Goal: Find specific page/section: Locate a particular part of the current website

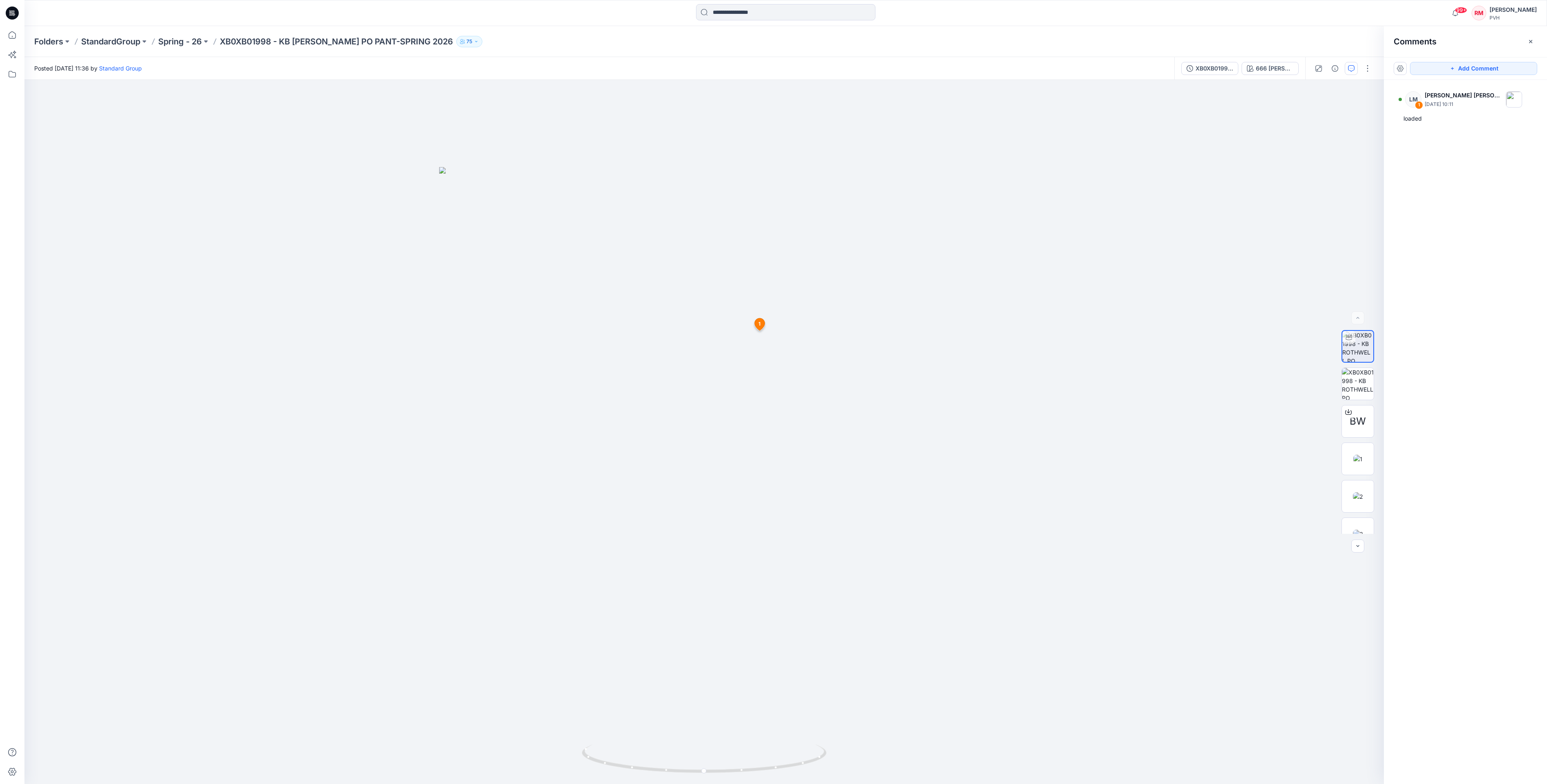
click at [772, 21] on div at bounding box center [786, 13] width 180 height 18
click at [773, 8] on input at bounding box center [786, 12] width 180 height 16
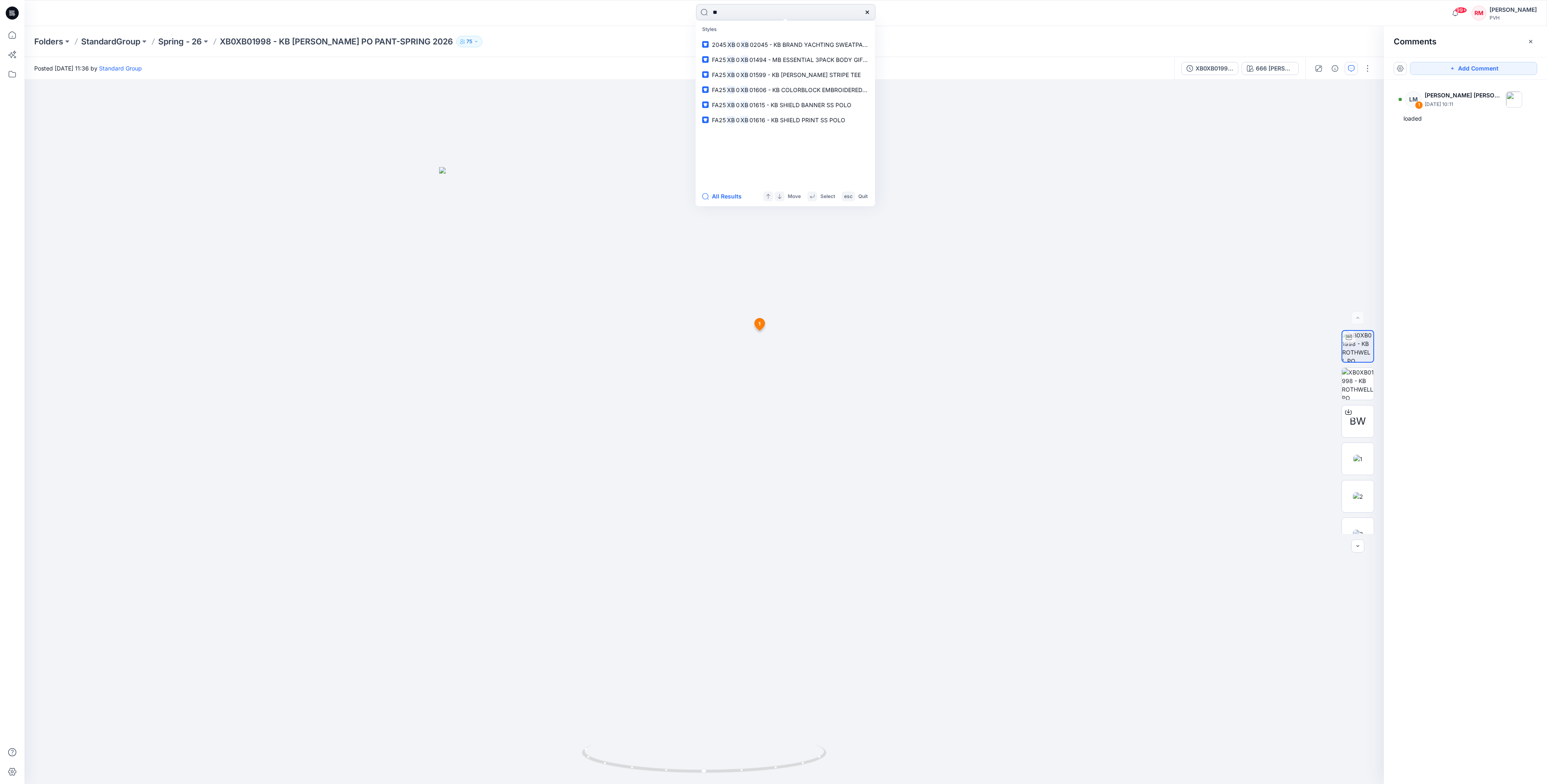
type input "*"
type input "**********"
click at [779, 76] on span "- KG SLVLS FUN FLIP SEQUIN TEE_proto" at bounding box center [806, 74] width 110 height 7
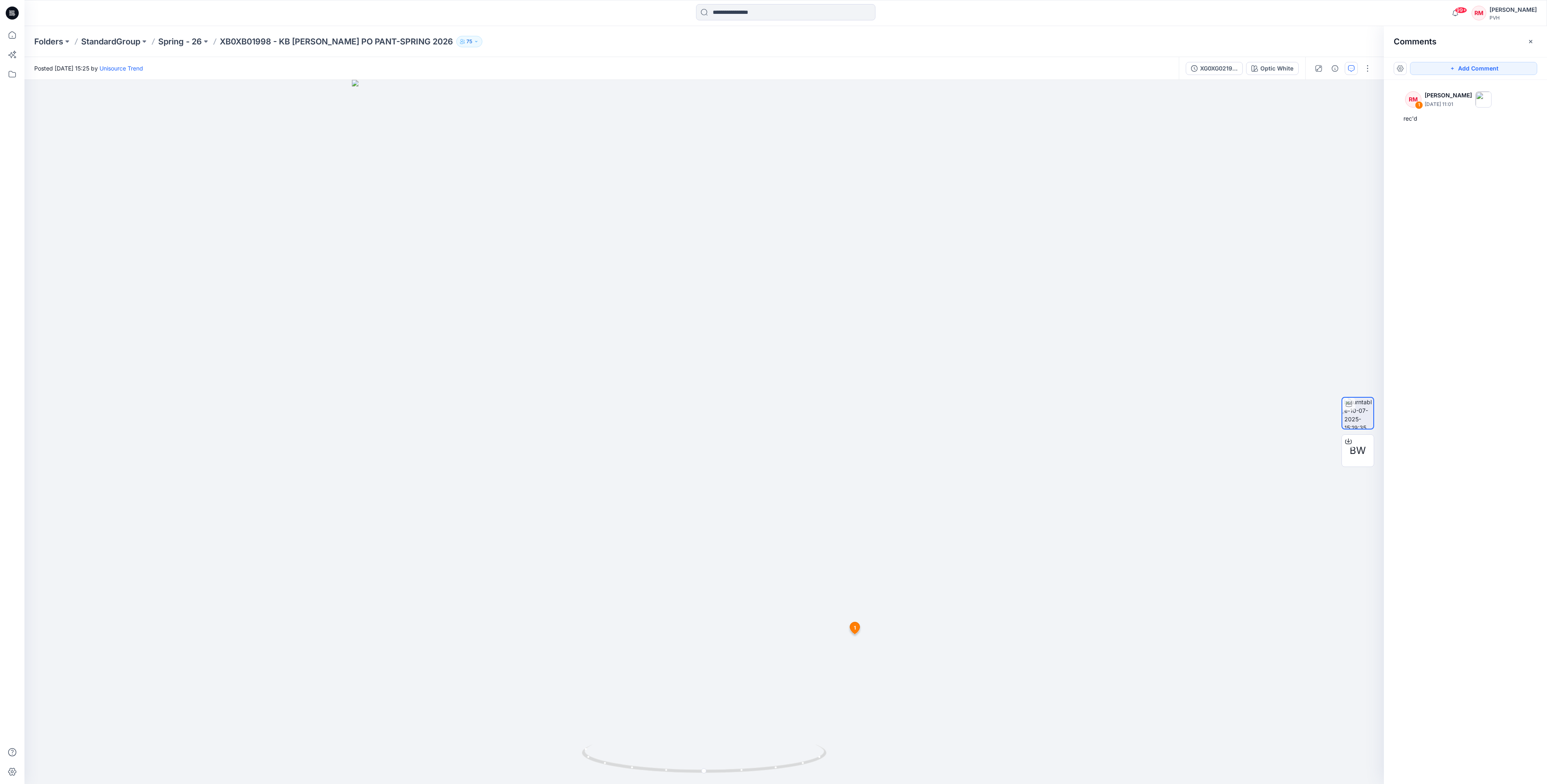
click at [1469, 290] on div "RM 1 [PERSON_NAME] [DATE] 11:01 rec'd" at bounding box center [1465, 417] width 163 height 674
click at [1347, 448] on div "BW" at bounding box center [1358, 451] width 33 height 33
drag, startPoint x: 1206, startPoint y: 451, endPoint x: 1241, endPoint y: 453, distance: 35.1
click at [1206, 451] on div at bounding box center [704, 432] width 1360 height 704
